Goal: Task Accomplishment & Management: Use online tool/utility

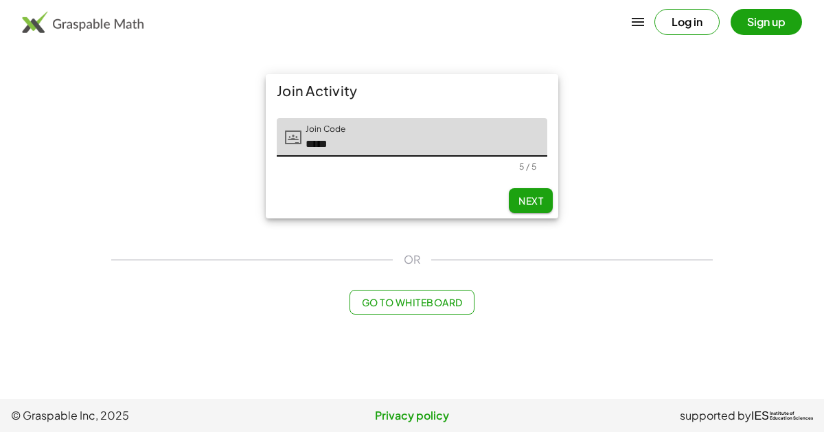
type input "*****"
click at [37, 23] on img at bounding box center [82, 22] width 121 height 22
